Goal: Task Accomplishment & Management: Use online tool/utility

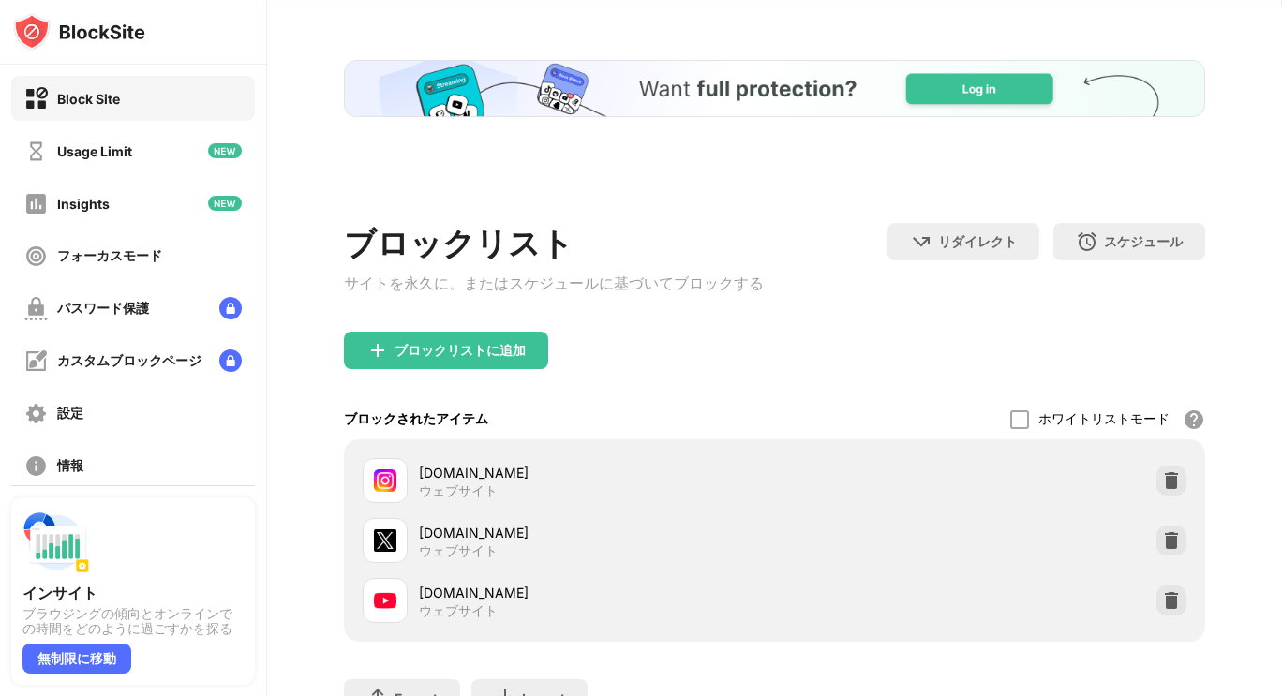
scroll to position [58, 0]
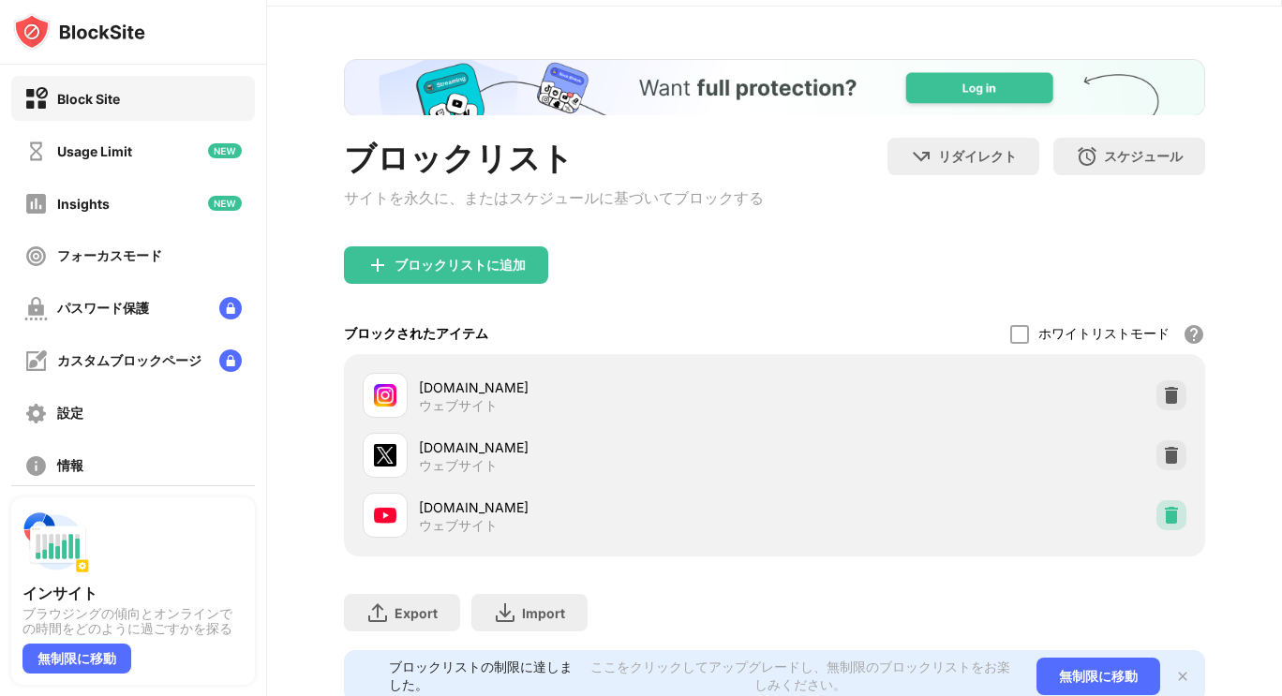
click at [1162, 521] on img at bounding box center [1171, 515] width 19 height 19
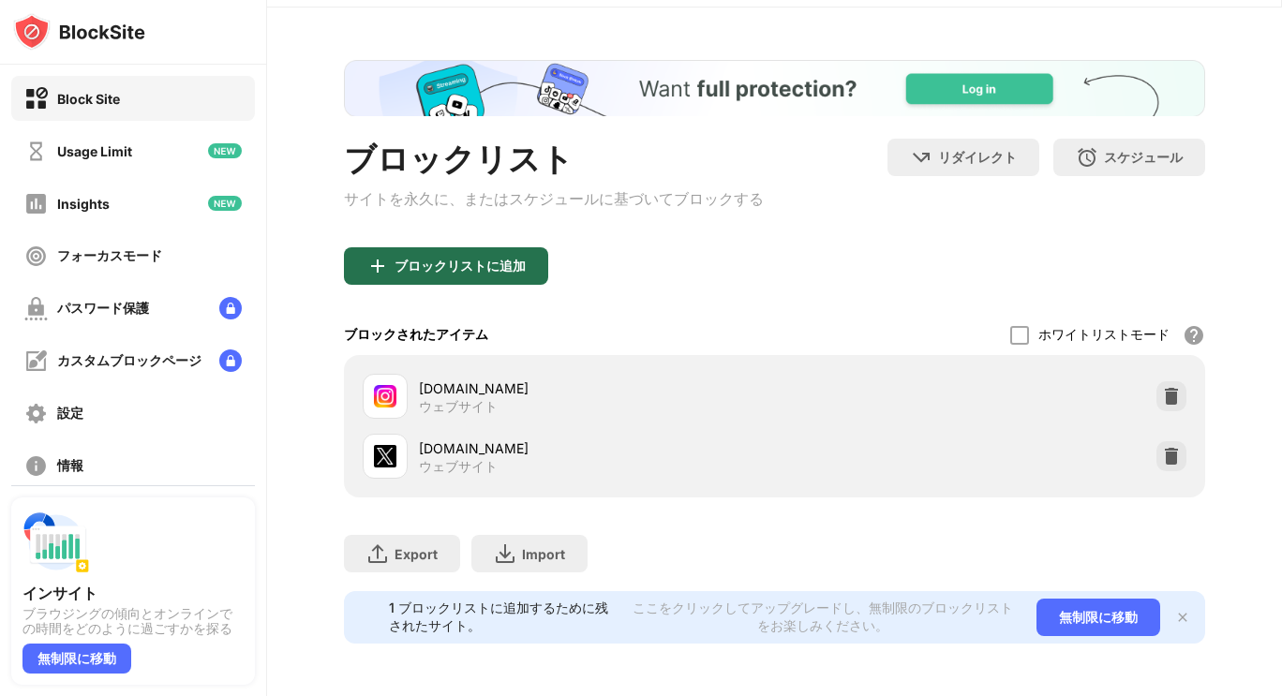
click at [470, 277] on div "ブロックリストに追加" at bounding box center [446, 265] width 204 height 37
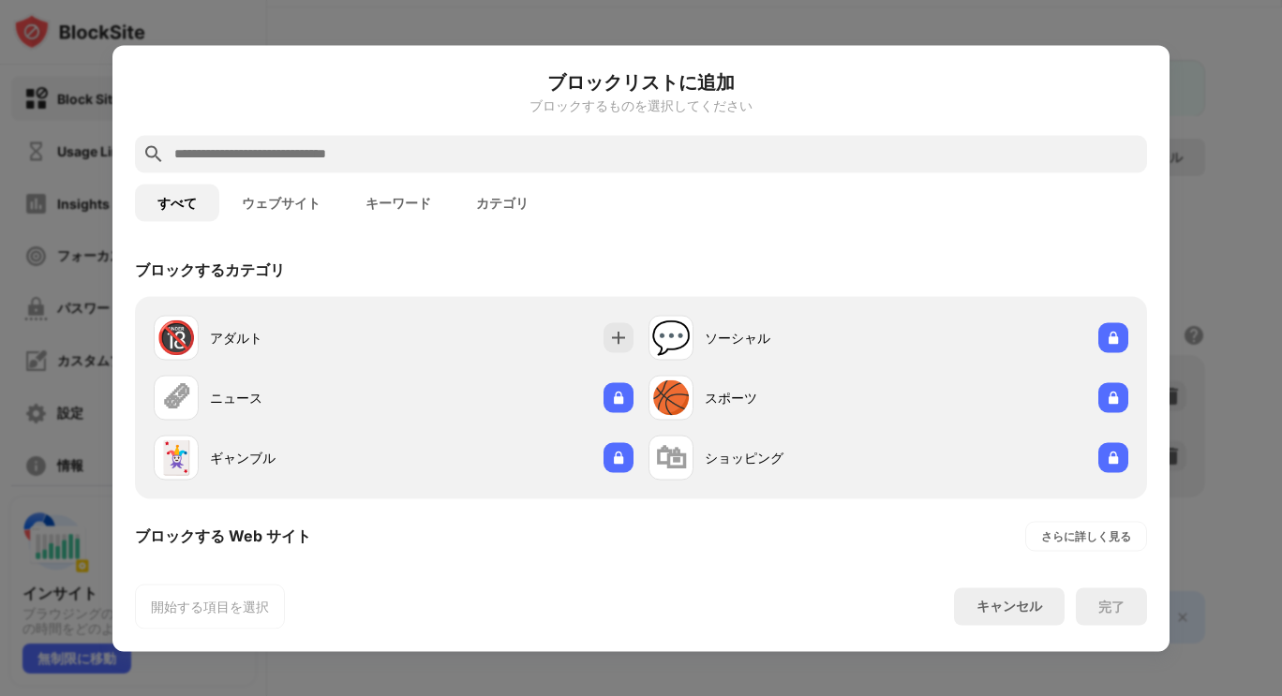
click at [301, 195] on button "ウェブサイト" at bounding box center [281, 202] width 124 height 37
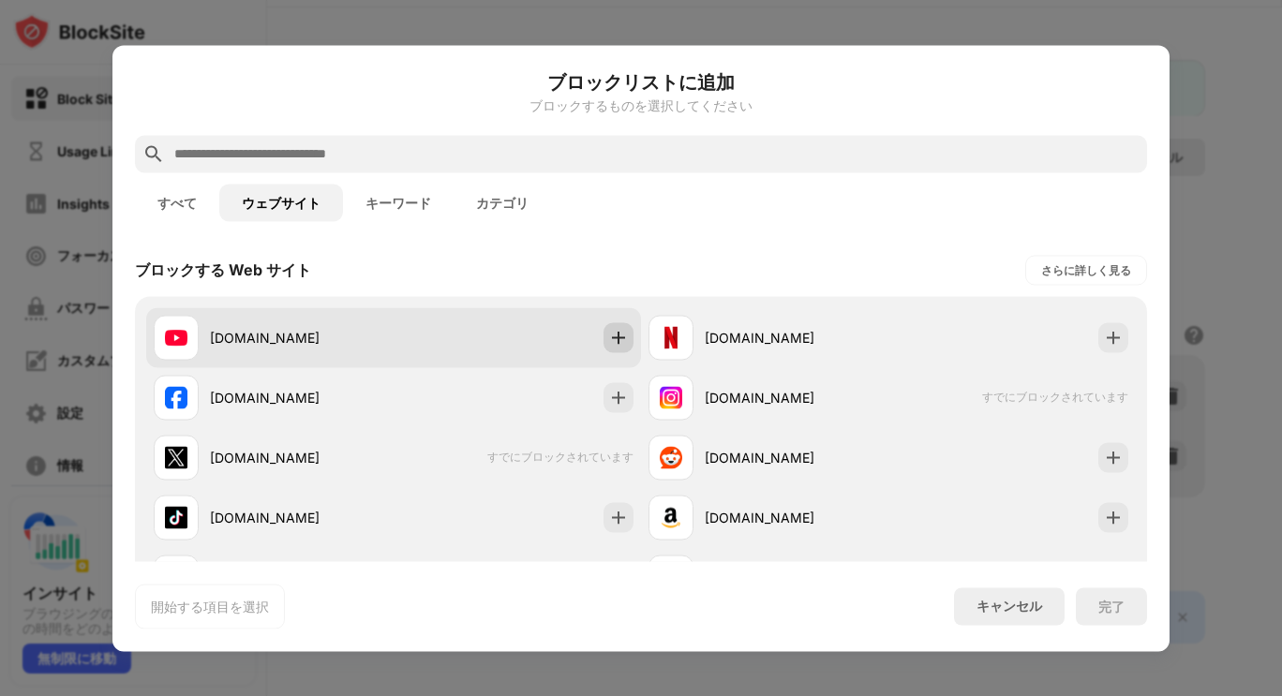
click at [611, 323] on div at bounding box center [619, 337] width 30 height 30
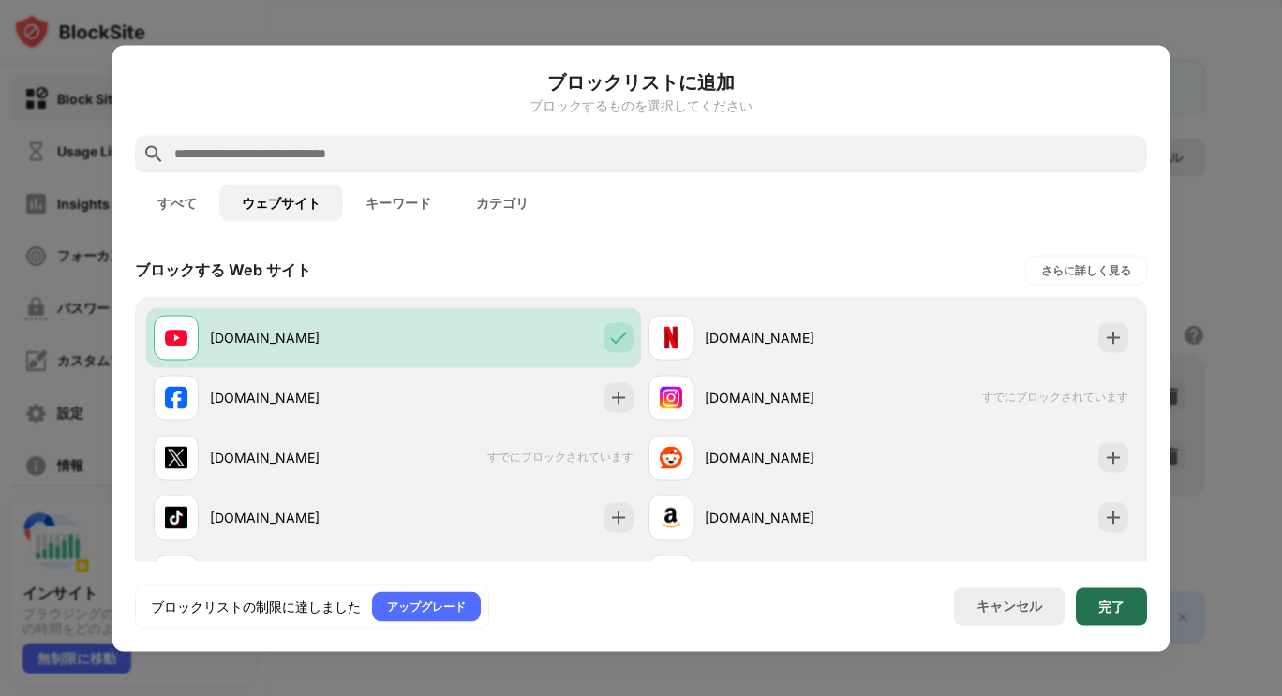
click at [1139, 601] on div "完了" at bounding box center [1111, 606] width 71 height 37
